Goal: Information Seeking & Learning: Learn about a topic

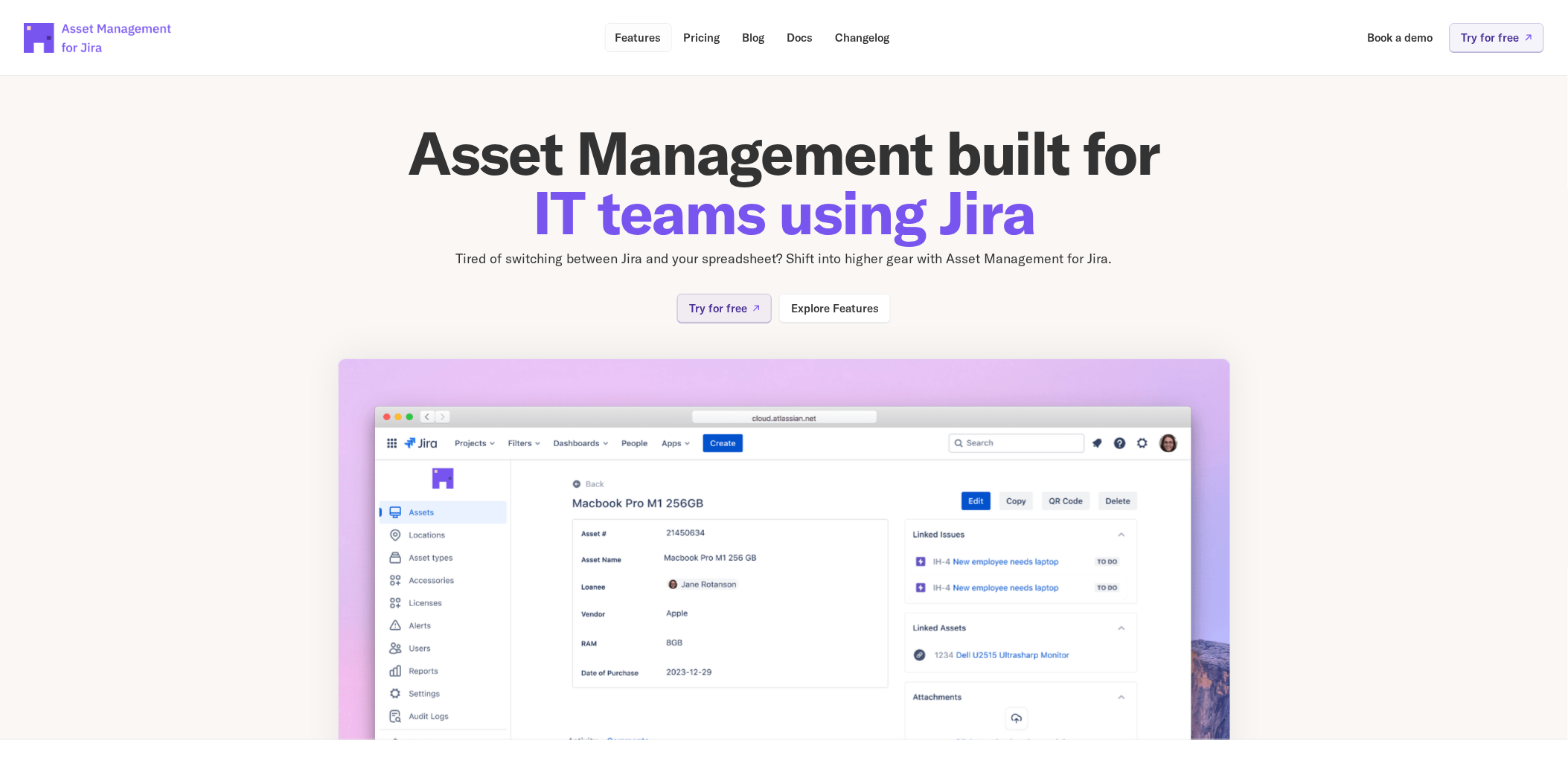
click at [645, 34] on p "Features" at bounding box center [639, 37] width 46 height 11
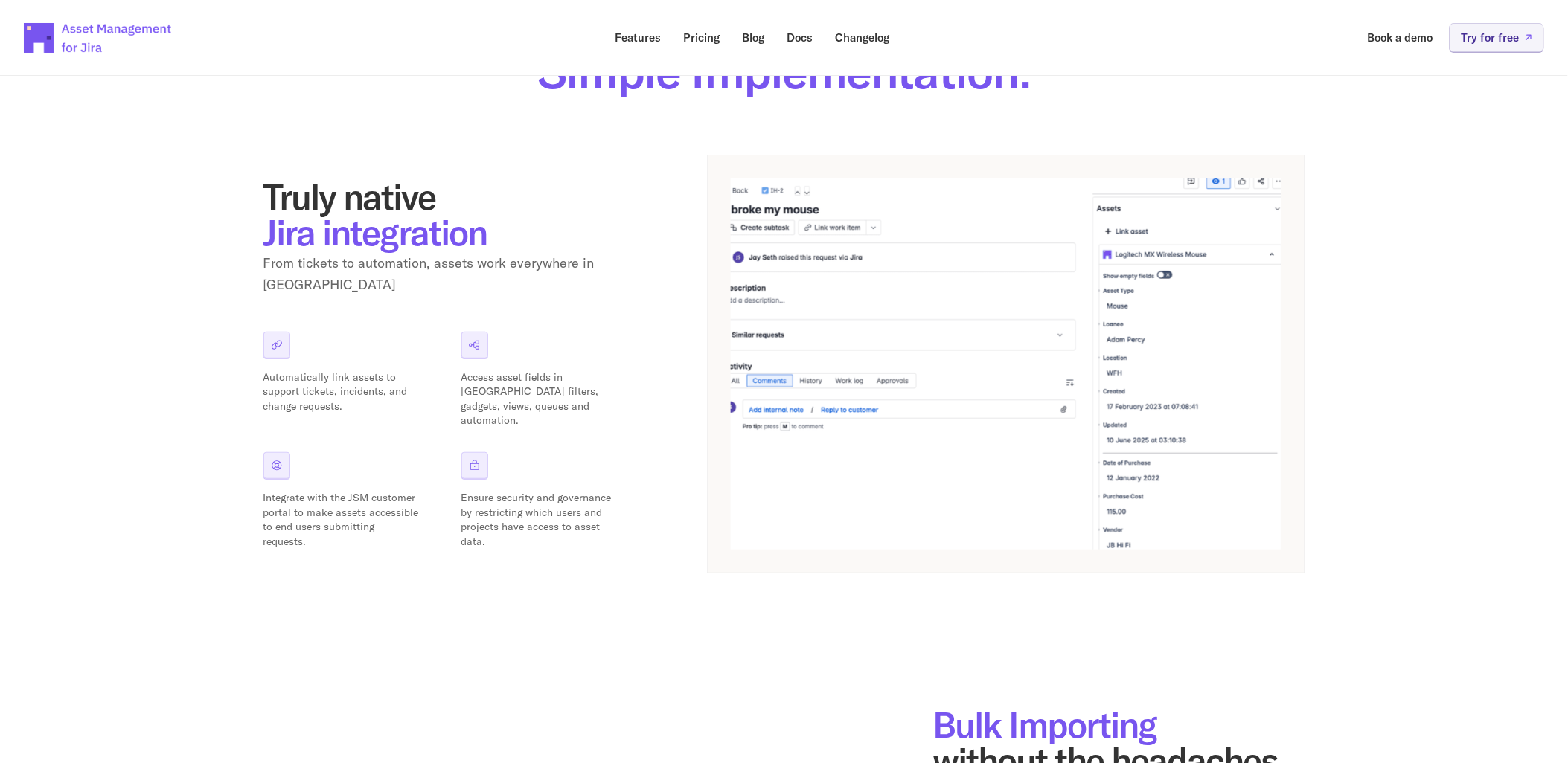
scroll to position [248, 0]
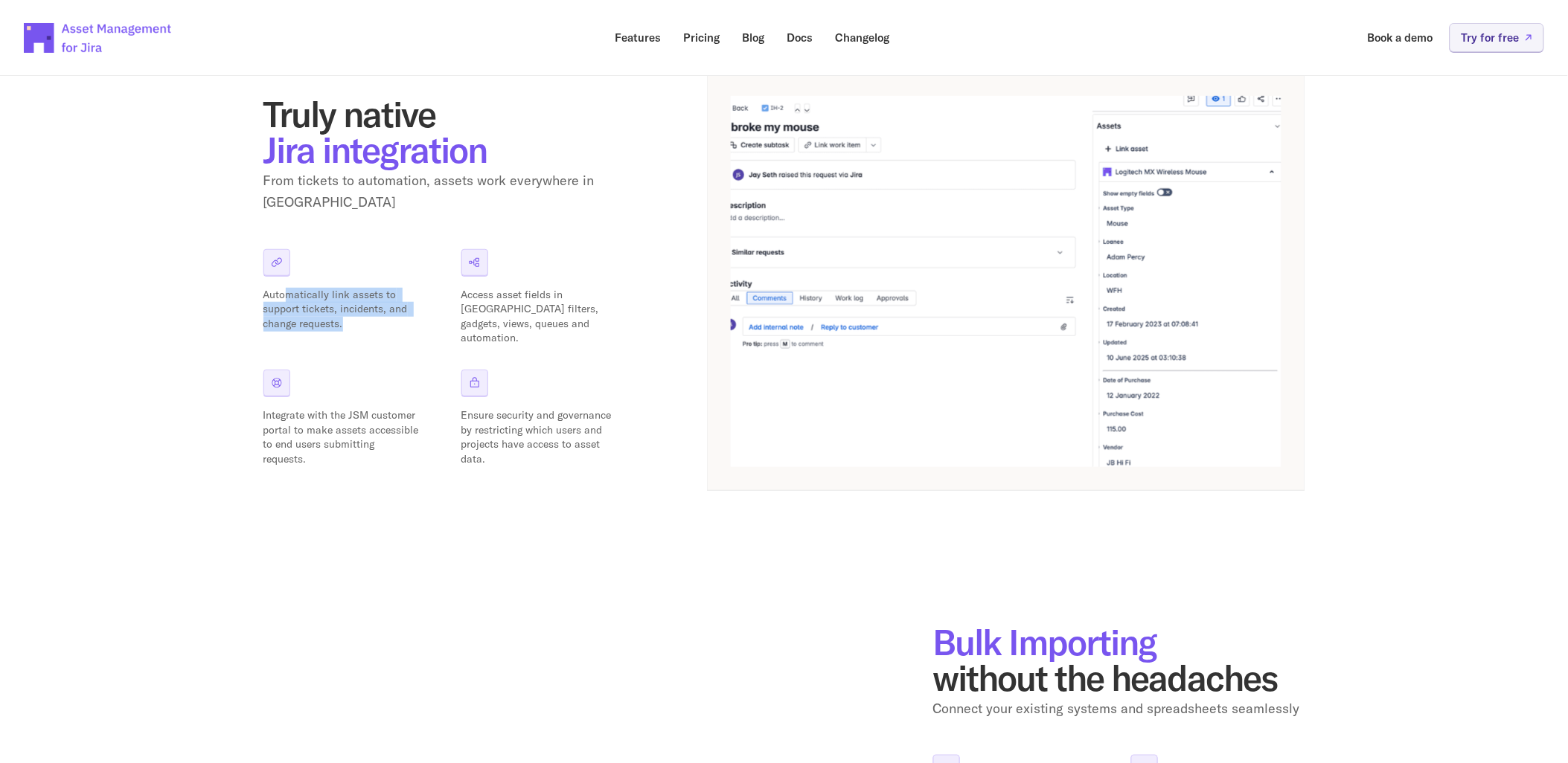
drag, startPoint x: 288, startPoint y: 281, endPoint x: 370, endPoint y: 306, distance: 85.7
click at [370, 306] on p "Automatically link assets to support tickets, incidents, and change requests." at bounding box center [341, 310] width 156 height 44
drag, startPoint x: 370, startPoint y: 306, endPoint x: 349, endPoint y: 319, distance: 24.7
click at [349, 319] on p "Automatically link assets to support tickets, incidents, and change requests." at bounding box center [341, 310] width 156 height 44
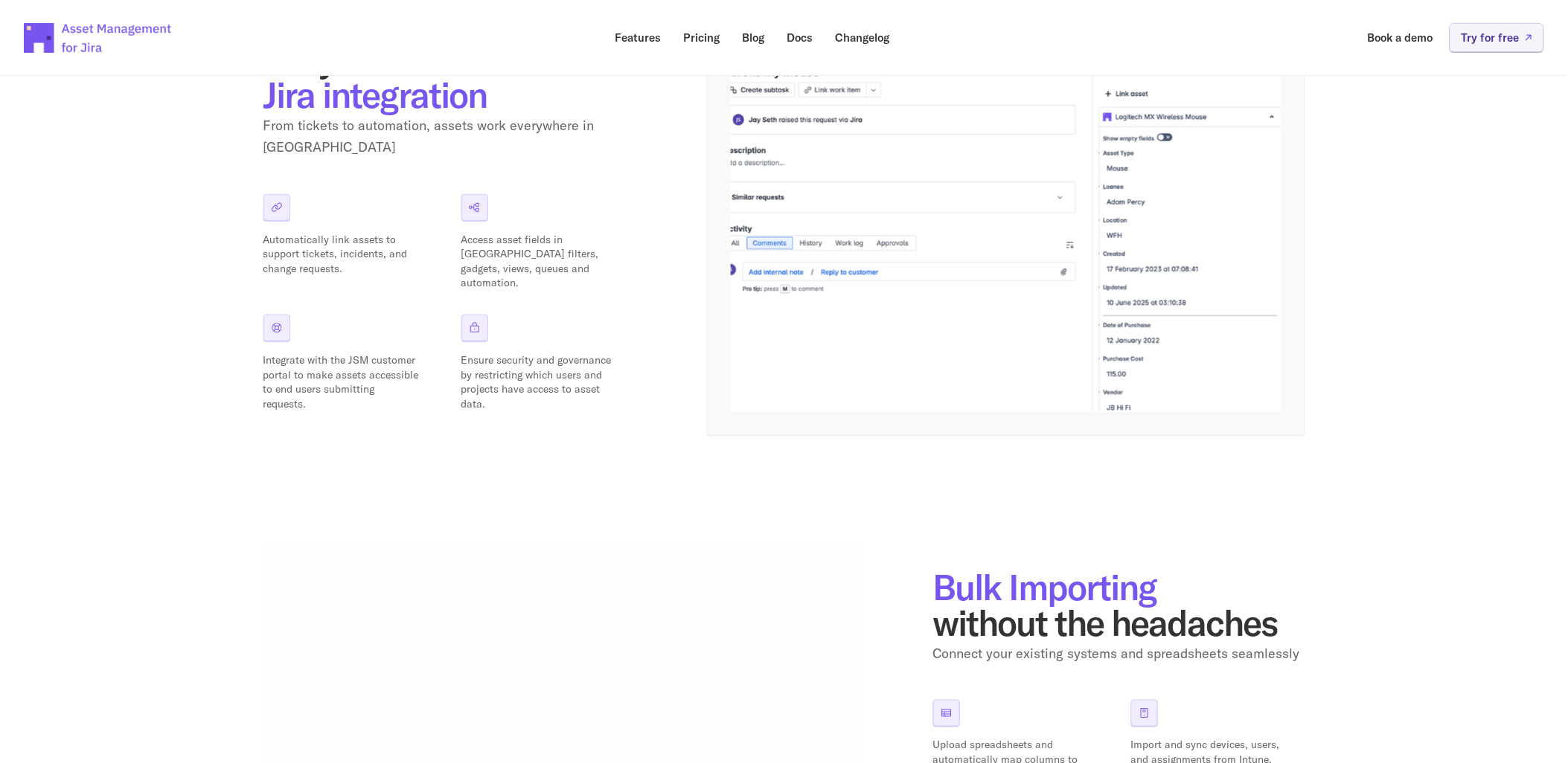
scroll to position [331, 0]
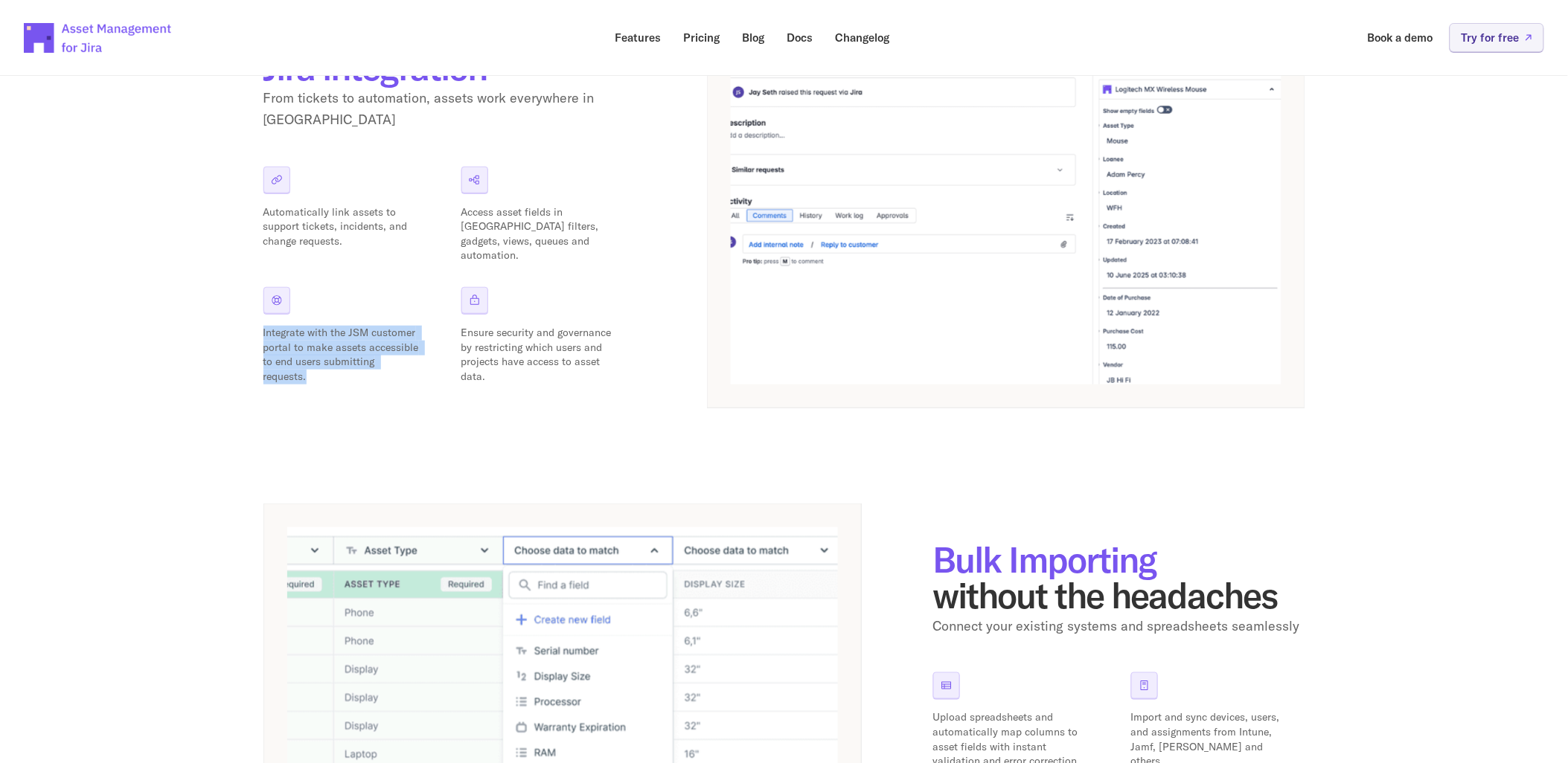
drag, startPoint x: 321, startPoint y: 368, endPoint x: 240, endPoint y: 313, distance: 97.9
click at [240, 313] on div "Features Powerful Asset Management, Simple Implementation. Truly native Jira in…" at bounding box center [784, 589] width 1568 height 1733
drag, startPoint x: 240, startPoint y: 313, endPoint x: 333, endPoint y: 361, distance: 104.7
click at [333, 361] on p "Integrate with the JSM customer portal to make assets accessible to end users s…" at bounding box center [341, 355] width 156 height 58
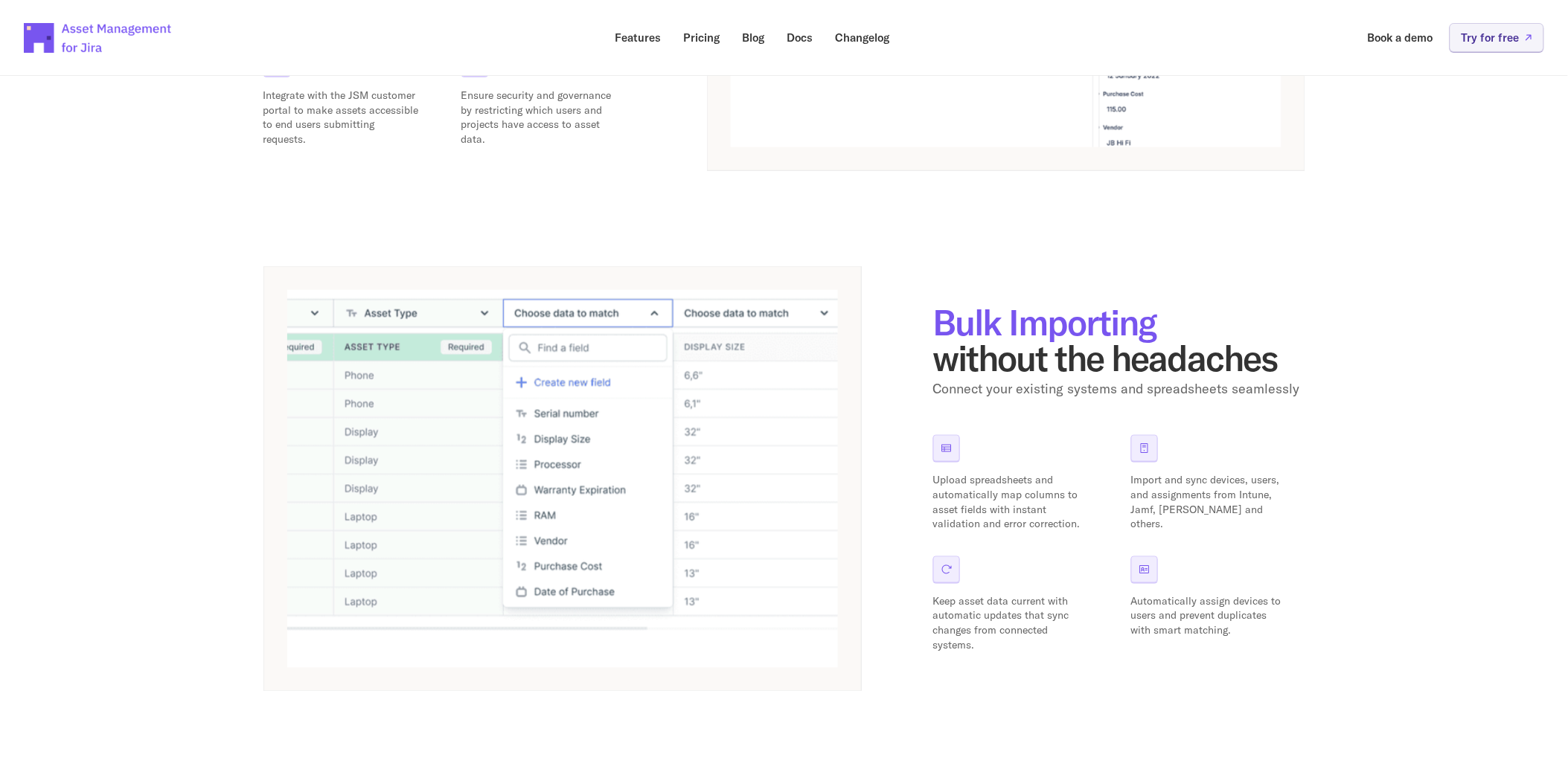
scroll to position [660, 0]
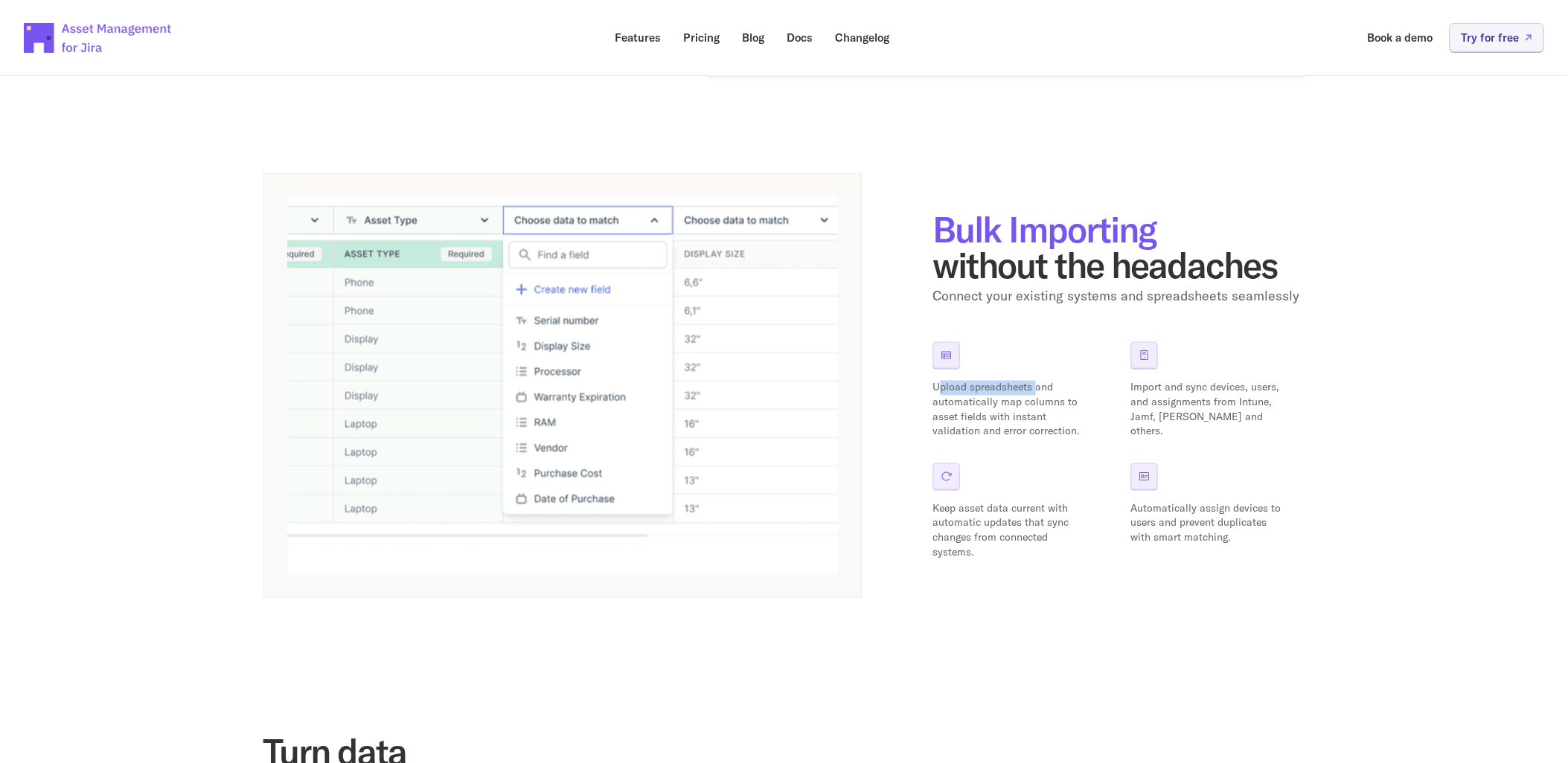
drag, startPoint x: 942, startPoint y: 387, endPoint x: 1037, endPoint y: 383, distance: 95.1
click at [1037, 383] on p "Upload spreadsheets and automatically map columns to asset fields with instant …" at bounding box center [1011, 409] width 156 height 58
drag, startPoint x: 1037, startPoint y: 383, endPoint x: 940, endPoint y: 410, distance: 100.7
click at [940, 410] on p "Upload spreadsheets and automatically map columns to asset fields with instant …" at bounding box center [1011, 409] width 156 height 58
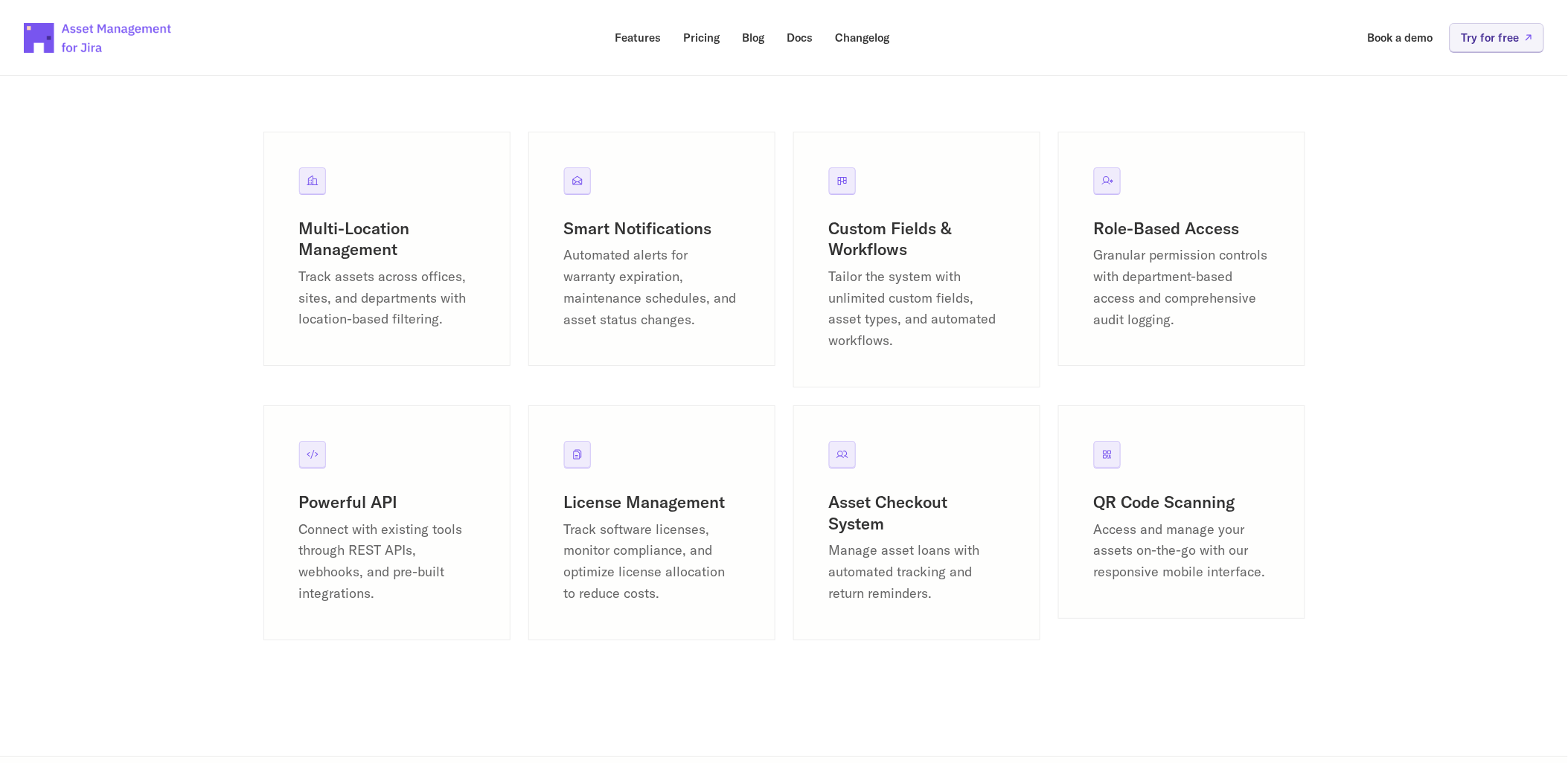
scroll to position [1665, 0]
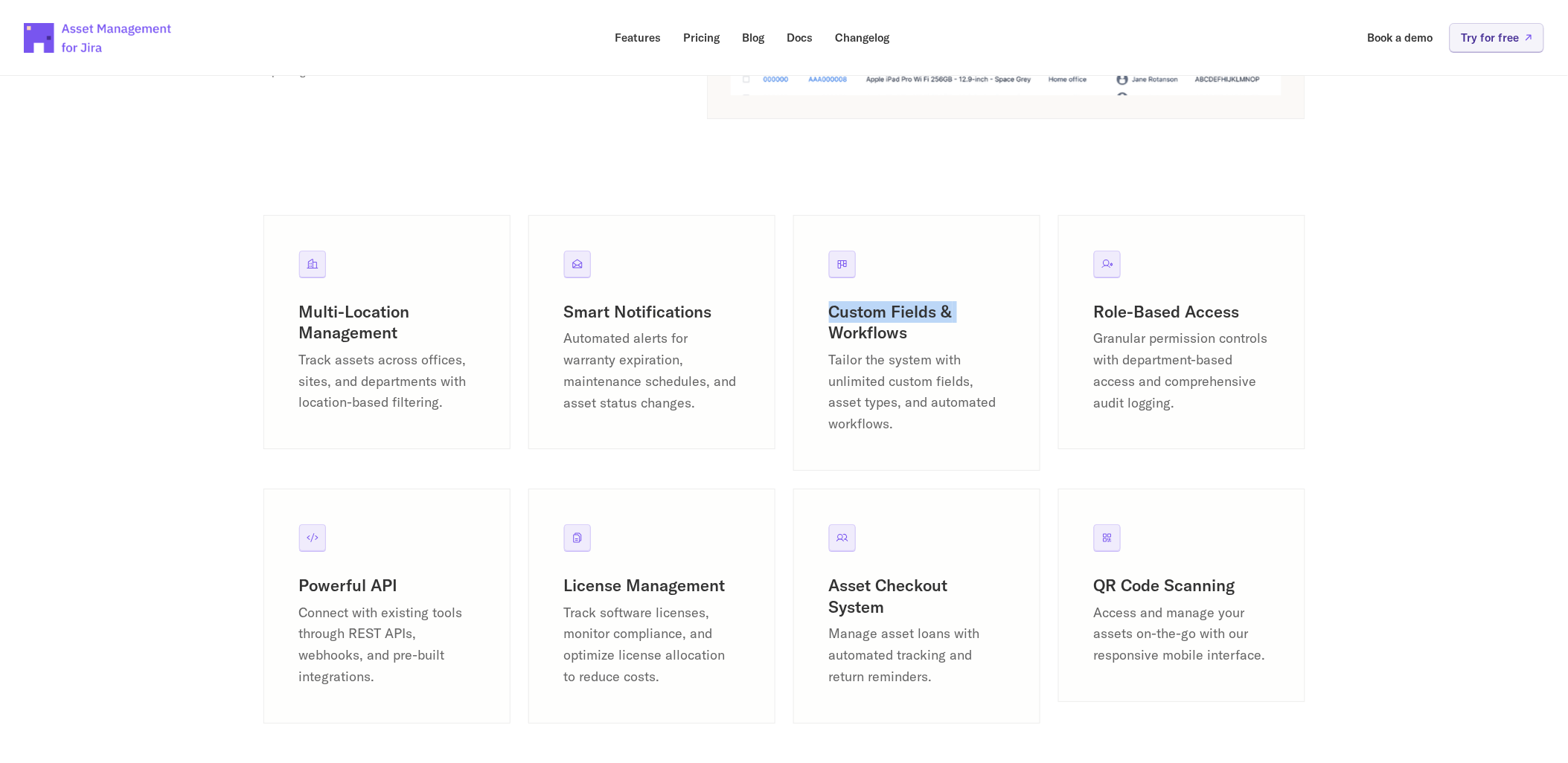
drag, startPoint x: 1007, startPoint y: 158, endPoint x: 948, endPoint y: 139, distance: 62.0
click at [948, 139] on section "Multi-Location Management Track assets across offices, sites, and departments w…" at bounding box center [784, 480] width 1568 height 721
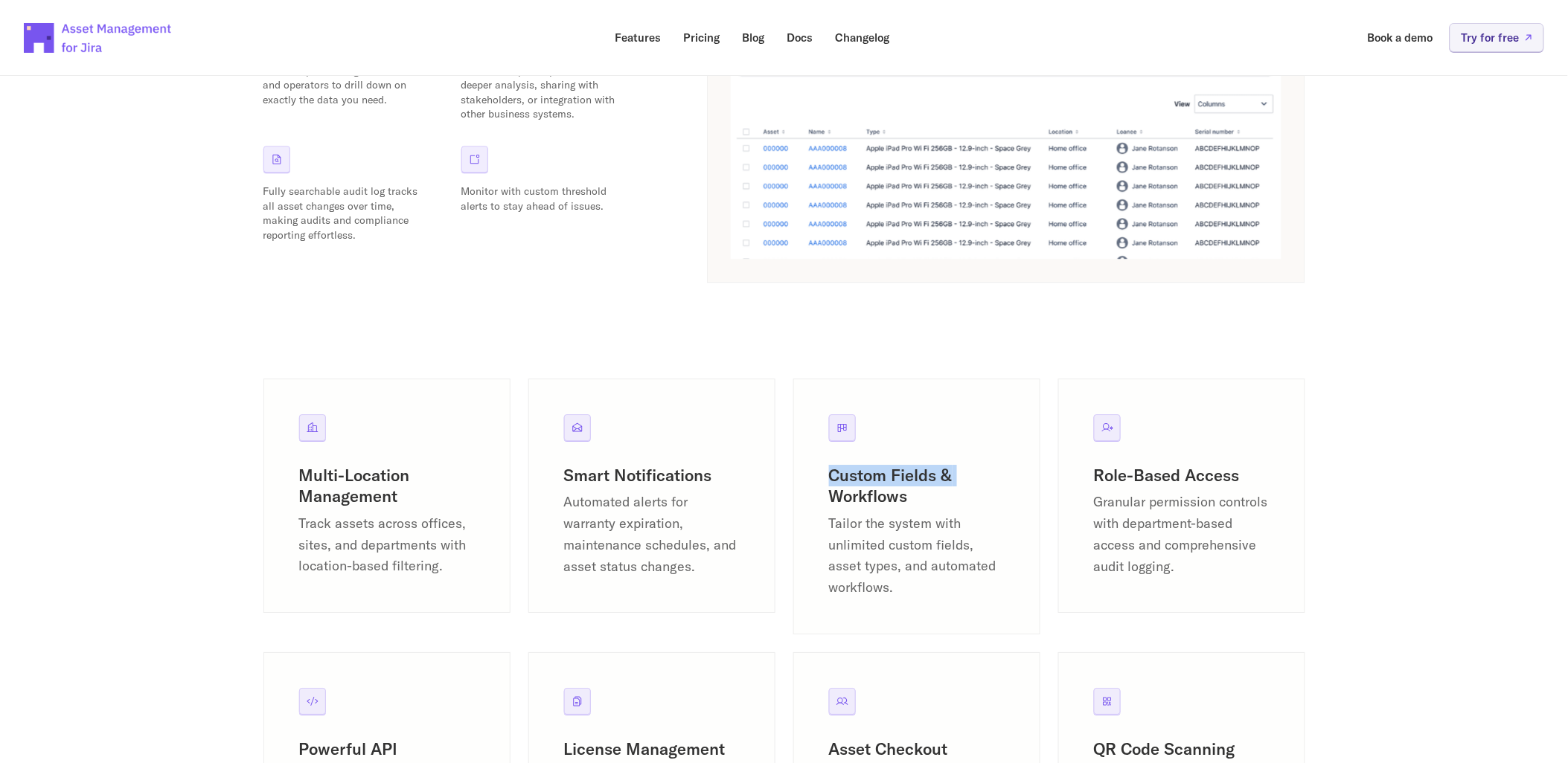
scroll to position [1500, 0]
click at [951, 337] on section "Multi-Location Management Track assets across offices, sites, and departments w…" at bounding box center [784, 645] width 1568 height 721
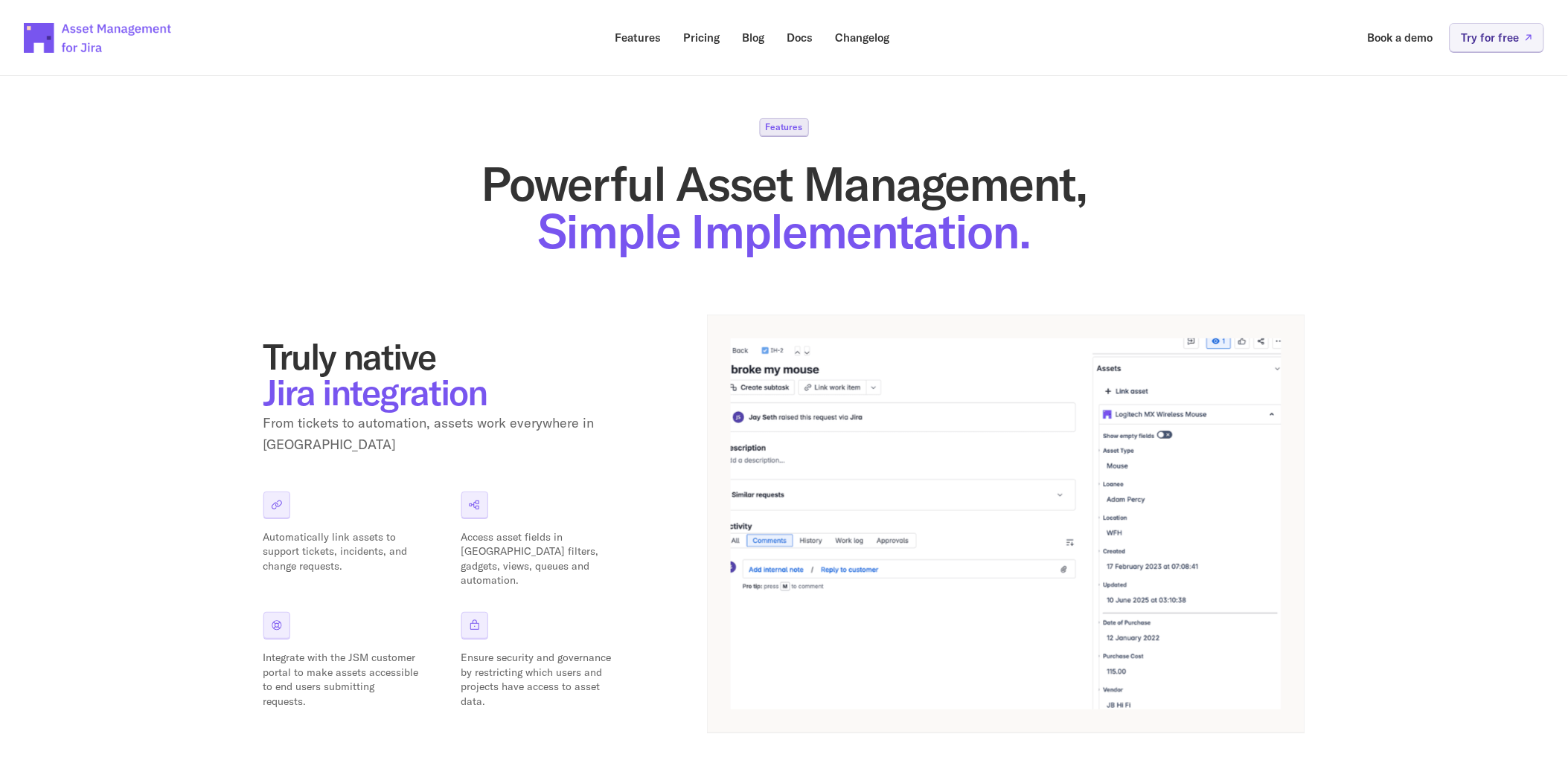
scroll to position [0, 0]
